Goal: Check status: Check status

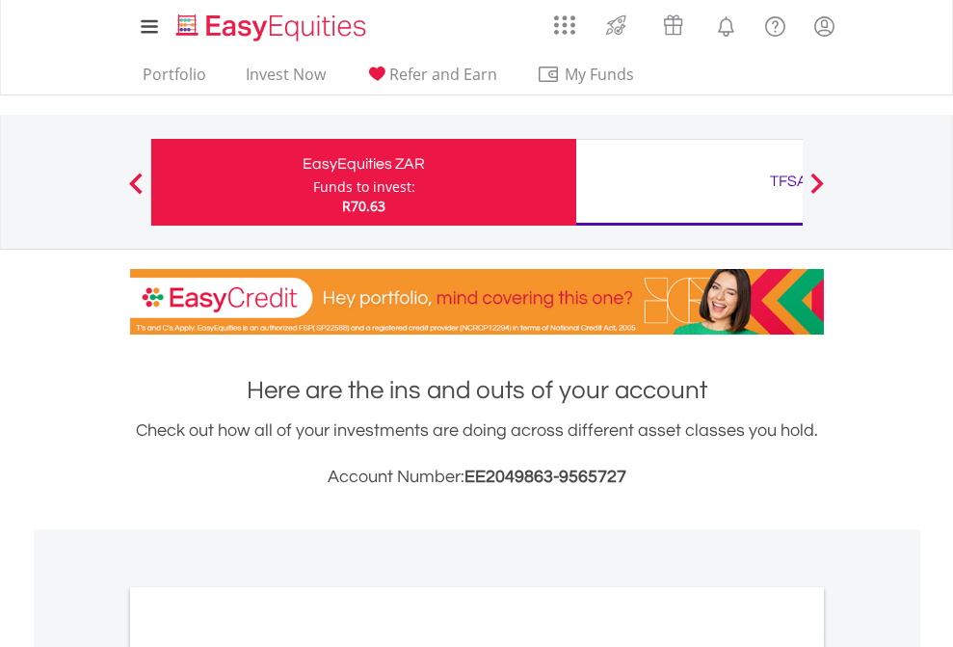
click at [313, 182] on div "Funds to invest:" at bounding box center [364, 186] width 102 height 19
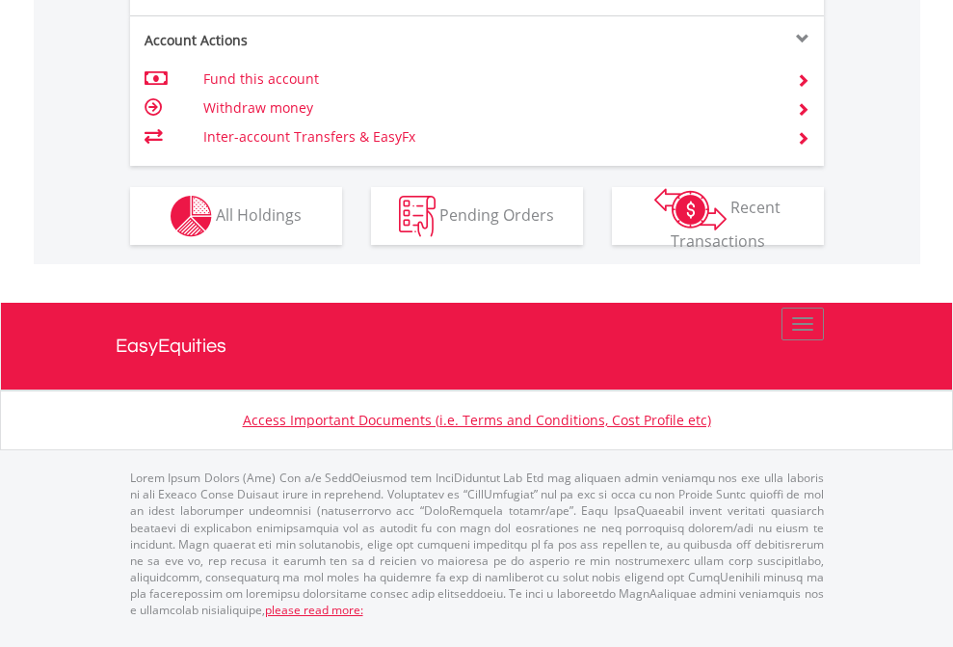
scroll to position [1963, 0]
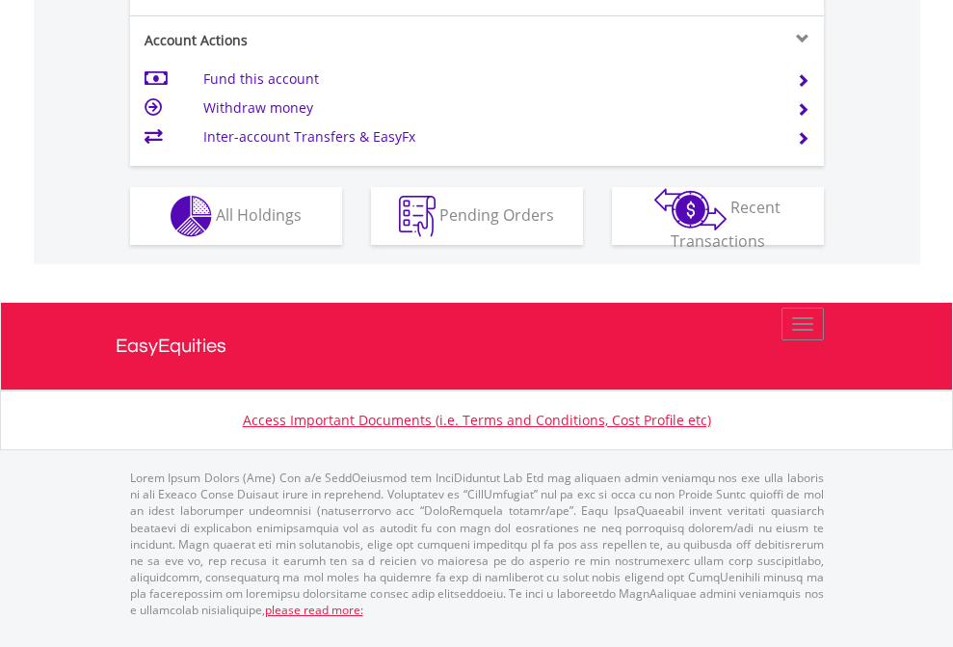
scroll to position [1847, 0]
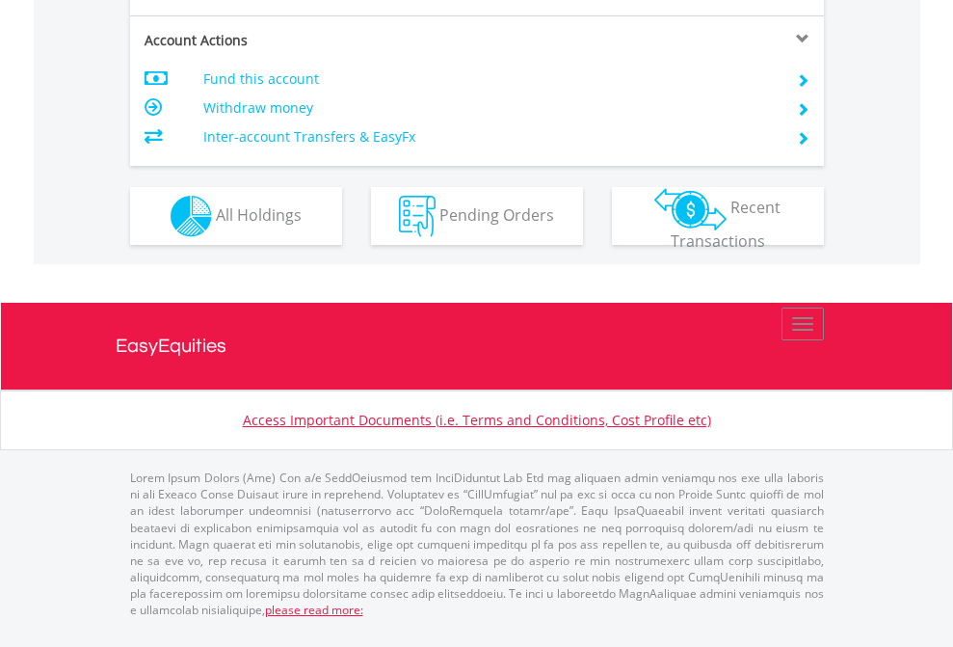
scroll to position [1681, 0]
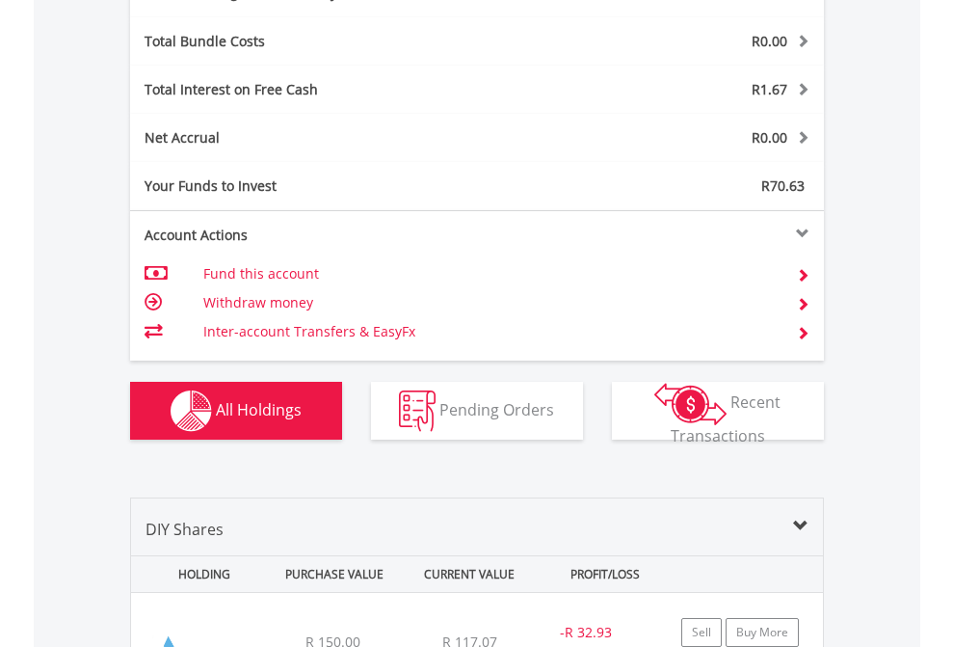
scroll to position [2297, 0]
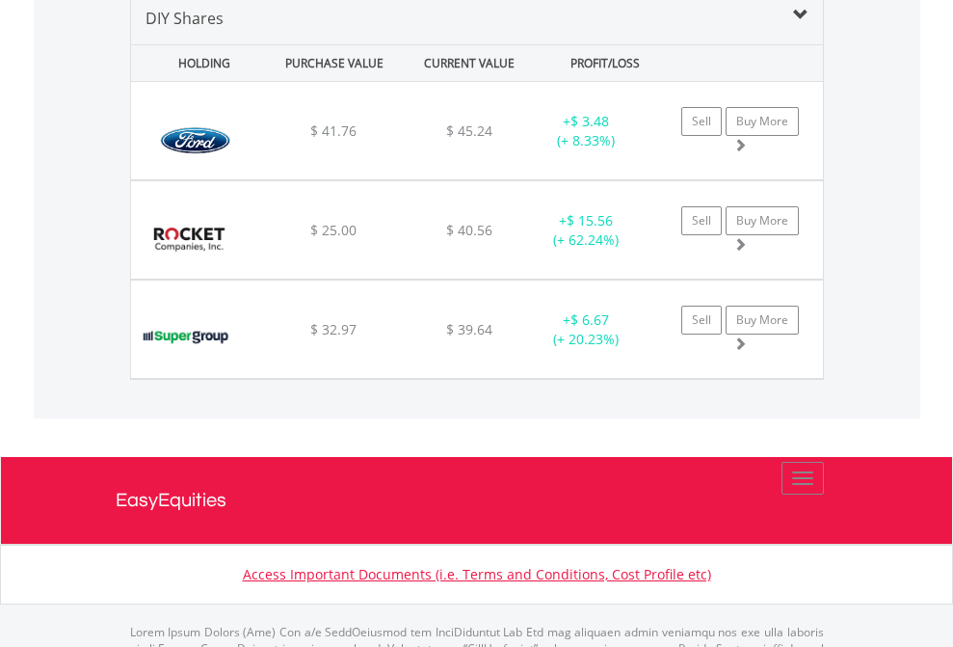
scroll to position [1863, 0]
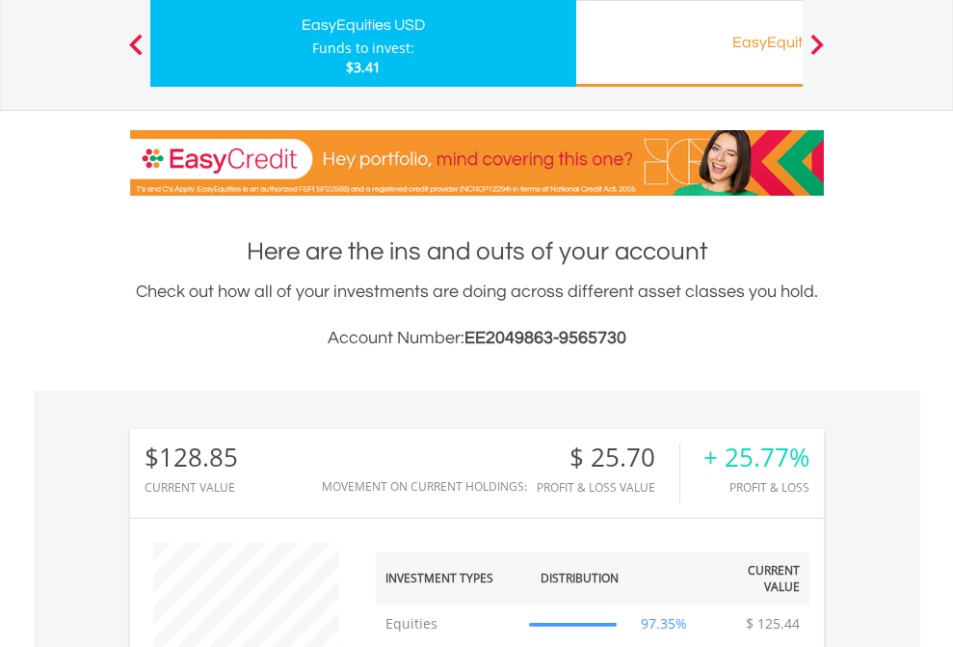
scroll to position [185, 303]
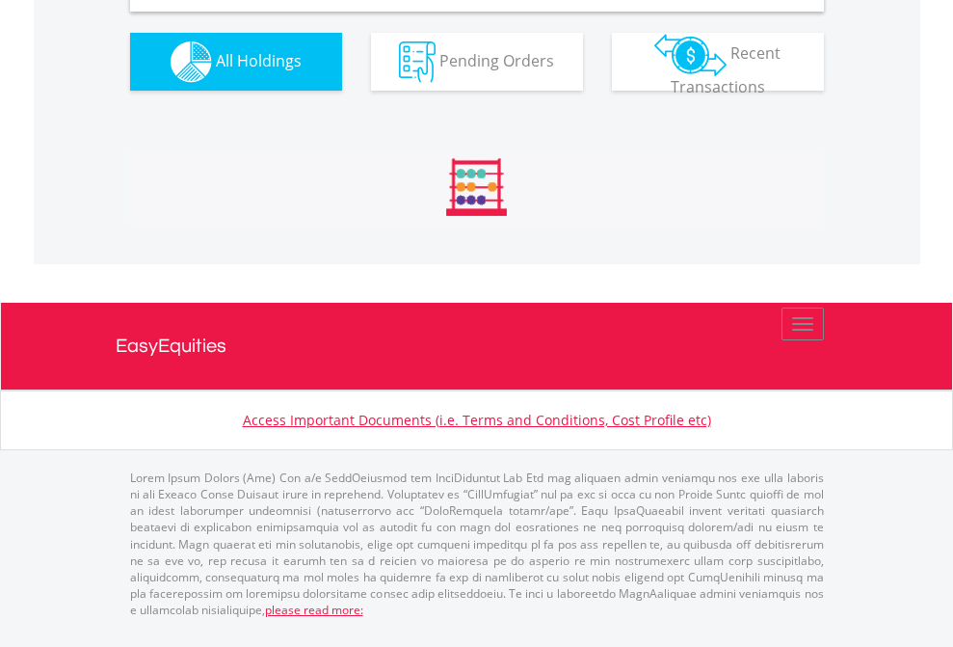
scroll to position [1863, 0]
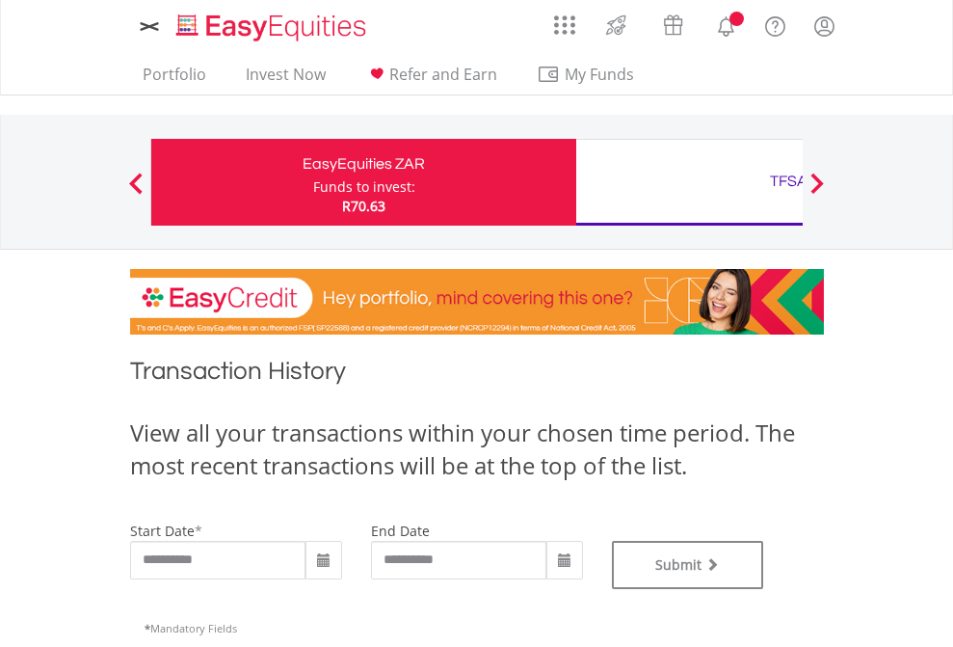
type input "**********"
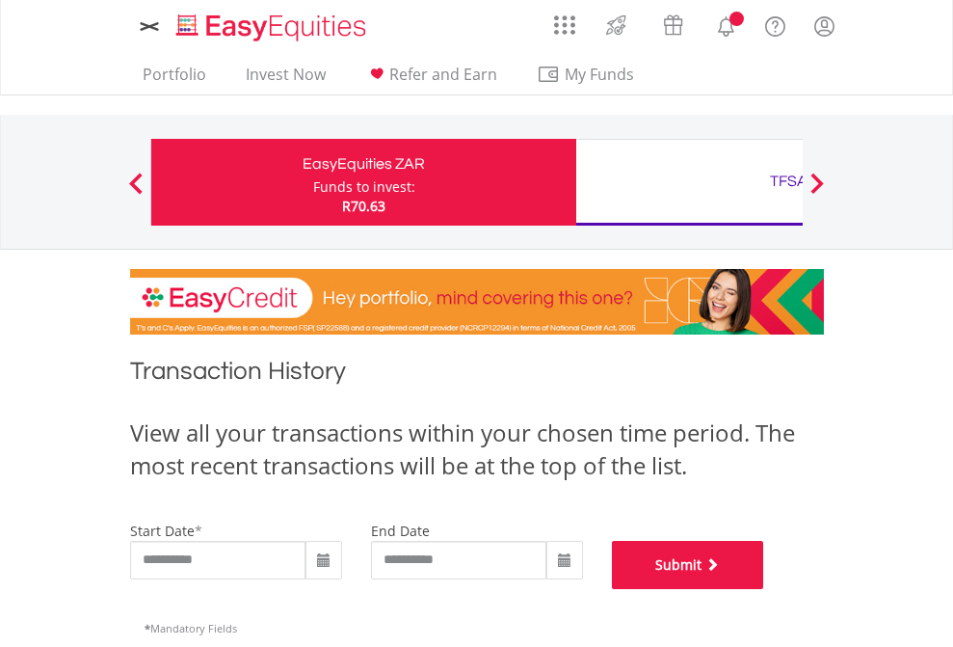
click at [764, 589] on button "Submit" at bounding box center [688, 565] width 152 height 48
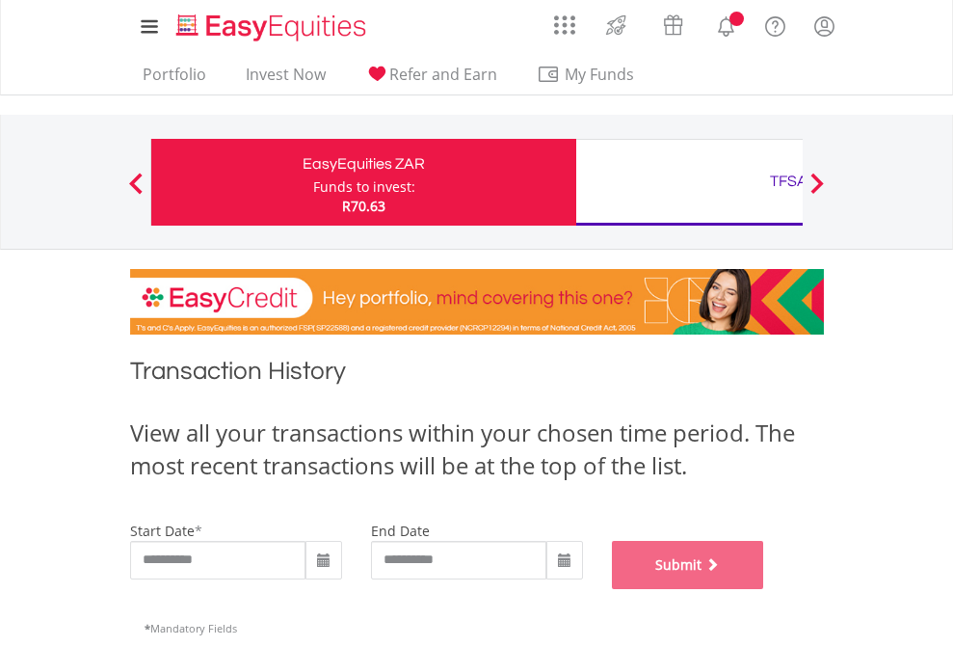
scroll to position [781, 0]
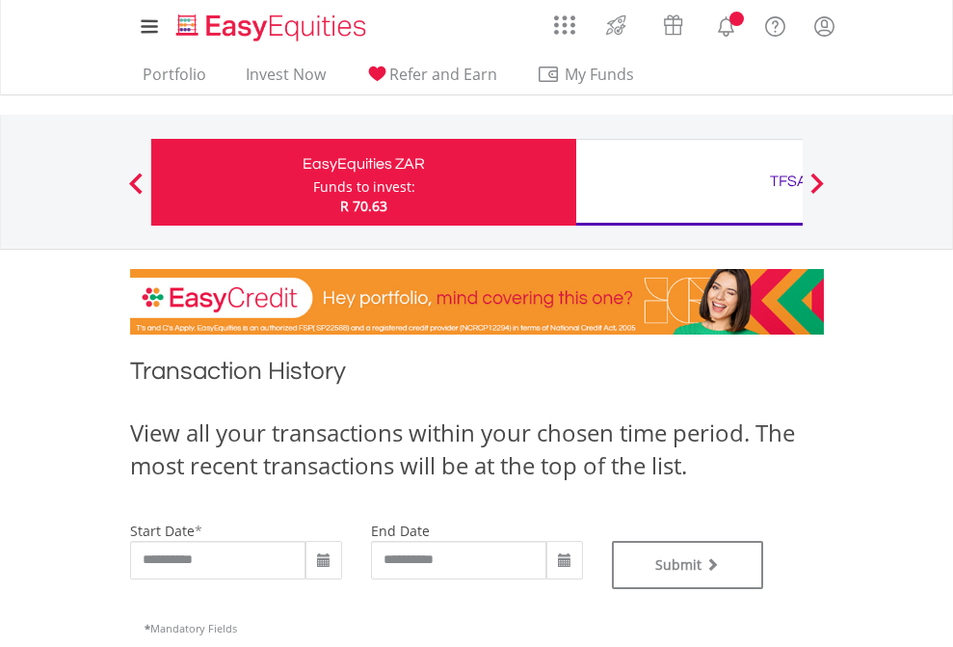
click at [689, 182] on div "TFSA" at bounding box center [789, 181] width 402 height 27
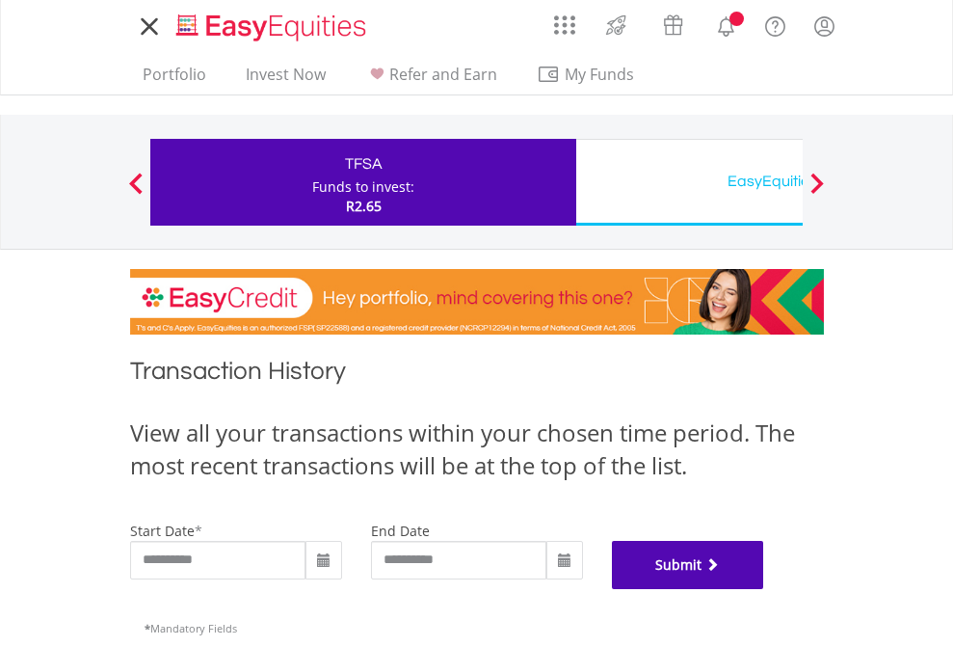
click at [764, 589] on button "Submit" at bounding box center [688, 565] width 152 height 48
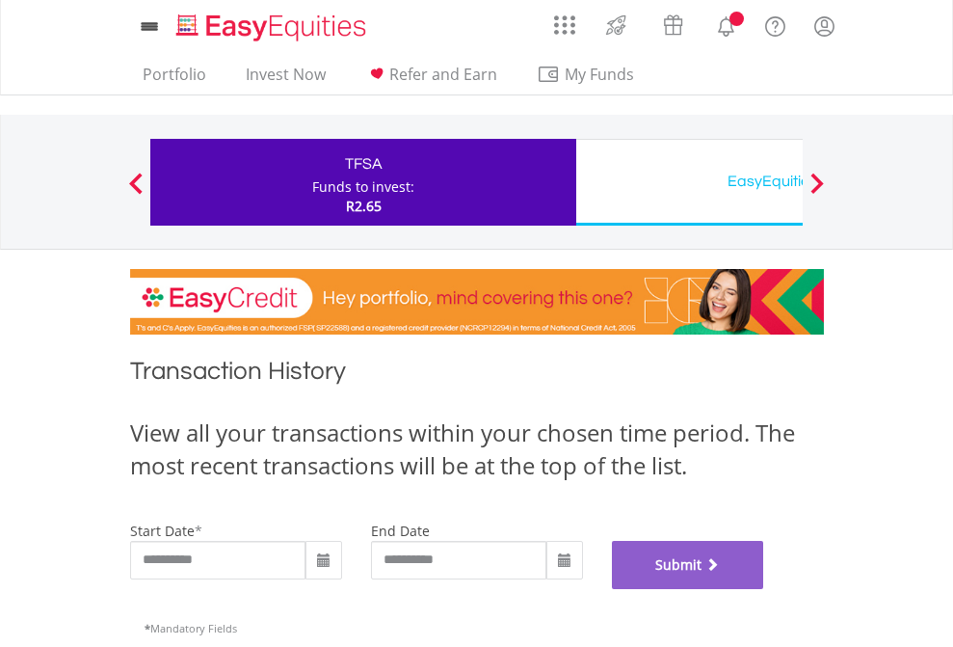
scroll to position [781, 0]
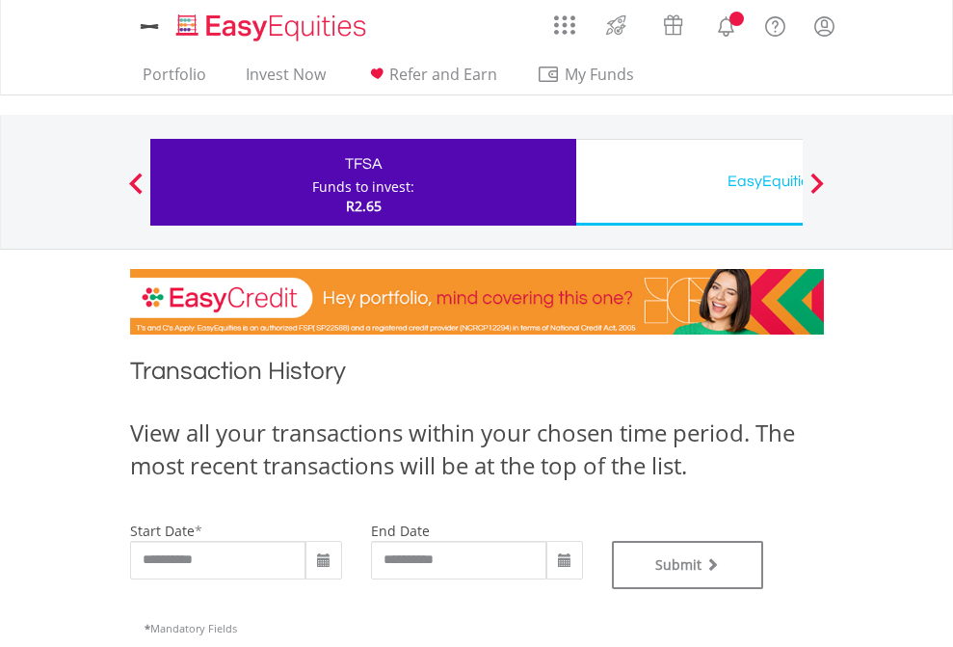
click at [689, 182] on div "EasyEquities USD" at bounding box center [789, 181] width 402 height 27
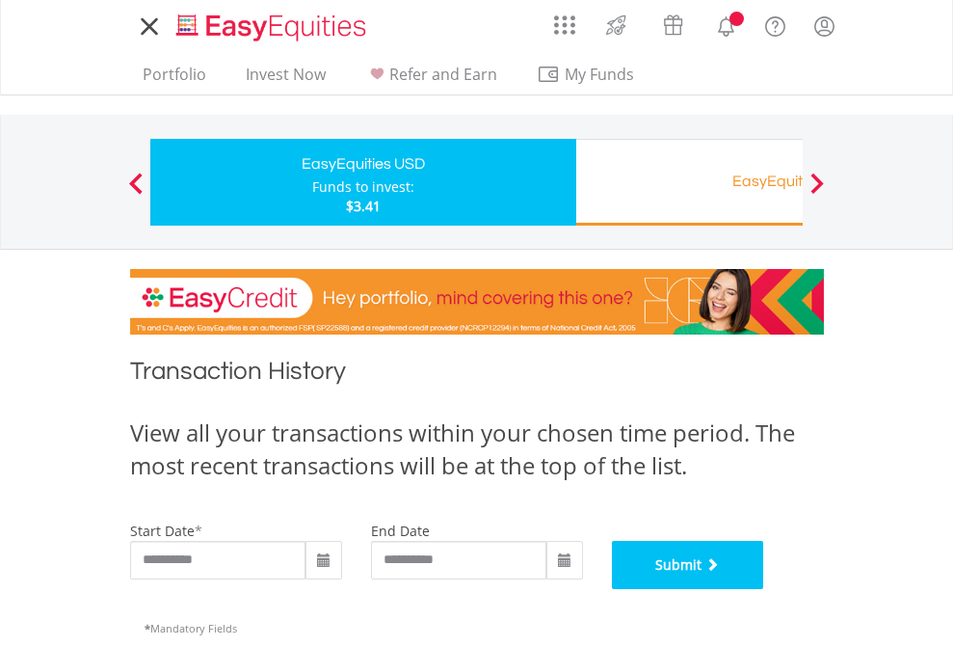
click at [764, 589] on button "Submit" at bounding box center [688, 565] width 152 height 48
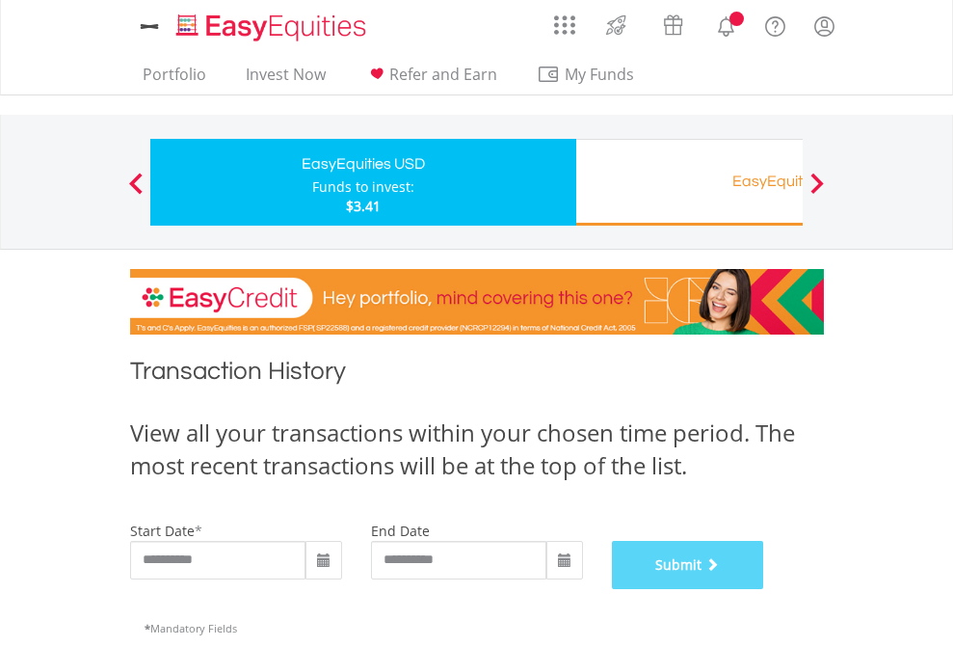
scroll to position [781, 0]
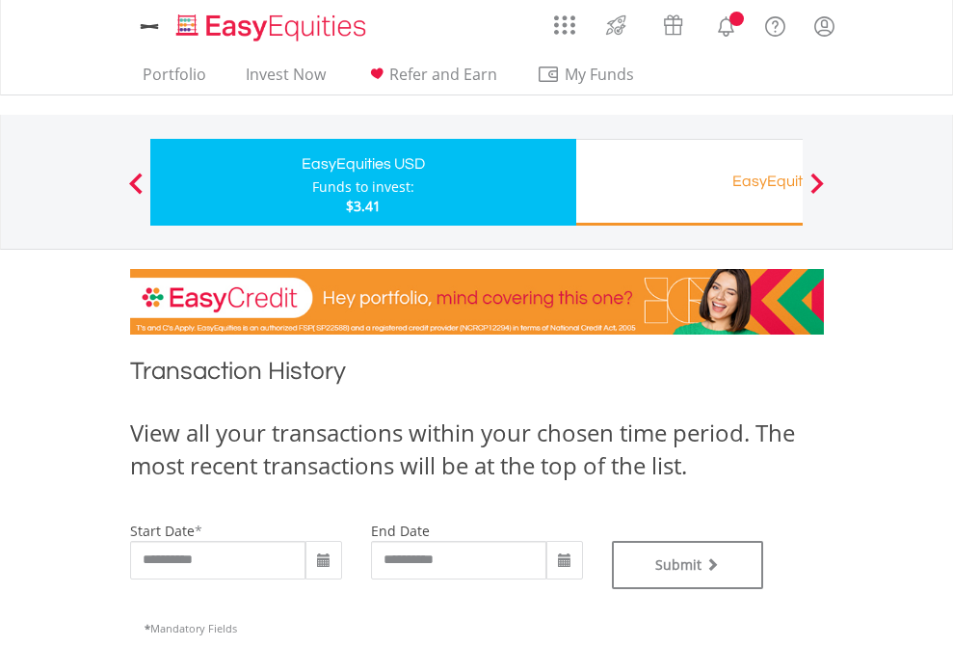
click at [312, 182] on div "Funds to invest:" at bounding box center [363, 186] width 102 height 19
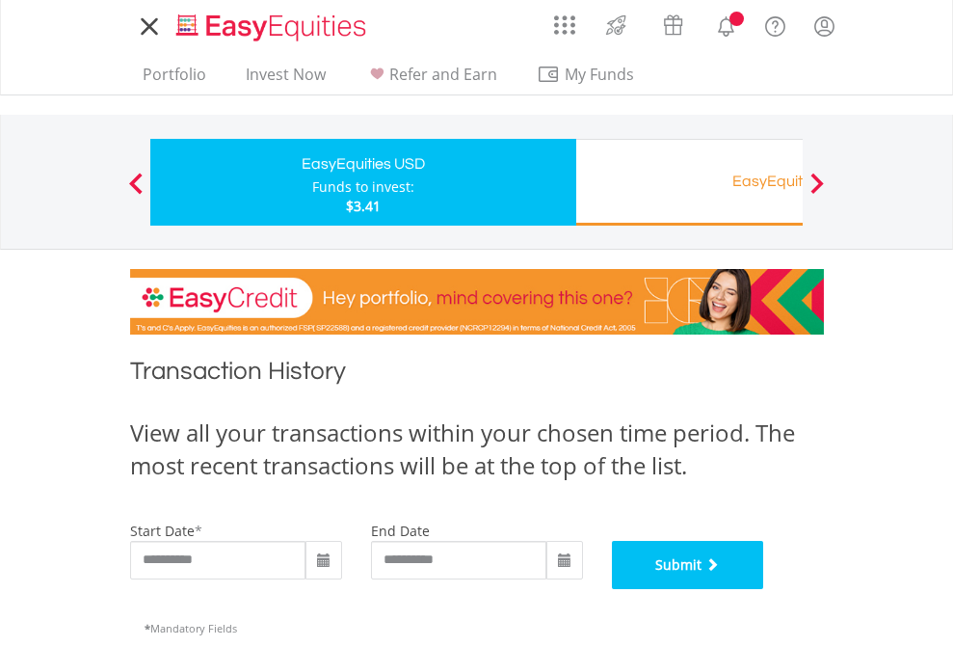
click at [764, 589] on button "Submit" at bounding box center [688, 565] width 152 height 48
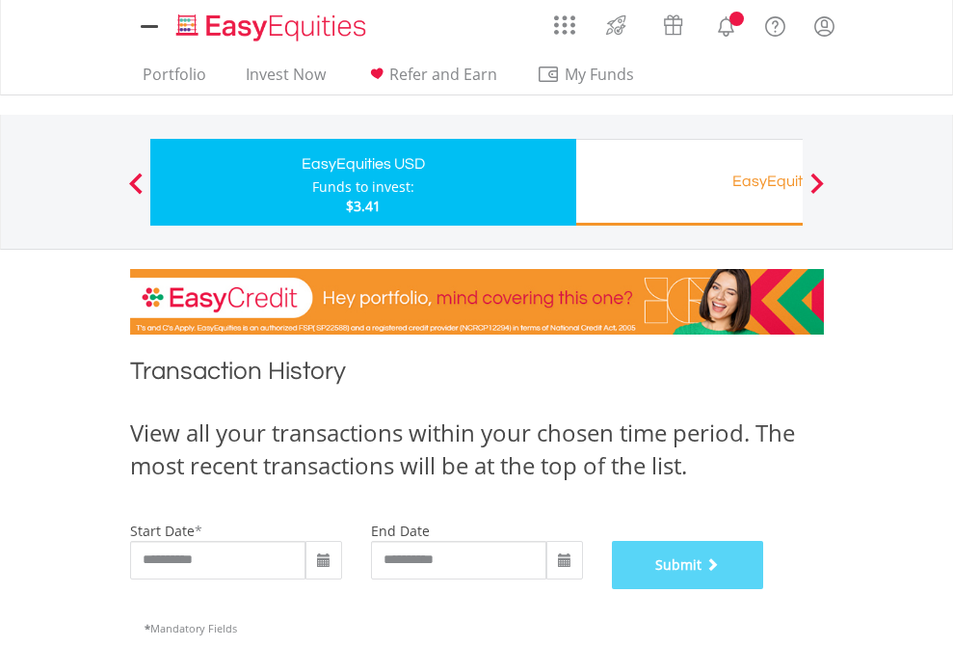
scroll to position [781, 0]
